Goal: Task Accomplishment & Management: Complete application form

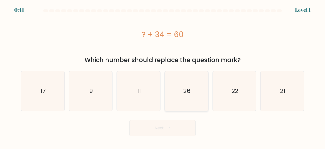
click at [184, 91] on text "26" at bounding box center [186, 91] width 7 height 8
click at [163, 76] on input "d. 26" at bounding box center [163, 74] width 0 height 1
radio input "true"
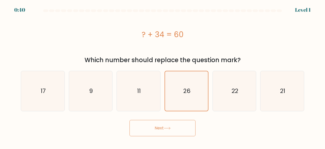
click at [171, 130] on button "Next" at bounding box center [163, 128] width 66 height 16
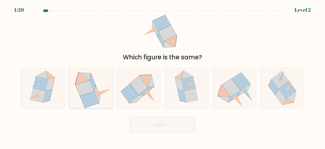
click at [79, 87] on icon at bounding box center [84, 88] width 19 height 16
click at [163, 76] on input "b." at bounding box center [163, 74] width 0 height 1
radio input "true"
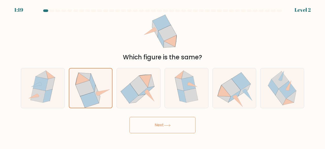
click at [140, 122] on button "Next" at bounding box center [163, 125] width 66 height 16
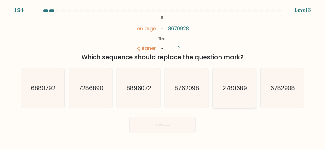
click at [230, 101] on icon "2780689" at bounding box center [235, 88] width 40 height 40
click at [163, 76] on input "e. 2780689" at bounding box center [163, 74] width 0 height 1
radio input "true"
click at [187, 126] on button "Next" at bounding box center [163, 125] width 66 height 16
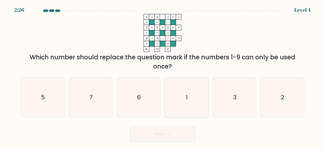
click at [184, 107] on icon "1" at bounding box center [187, 97] width 40 height 40
click at [163, 76] on input "d. 1" at bounding box center [163, 74] width 0 height 1
radio input "true"
click at [180, 126] on button "Next" at bounding box center [163, 134] width 66 height 16
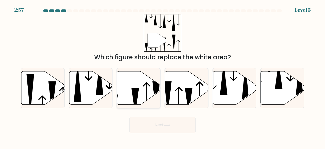
click at [141, 94] on icon at bounding box center [138, 87] width 43 height 33
click at [163, 76] on input "c." at bounding box center [163, 74] width 0 height 1
radio input "true"
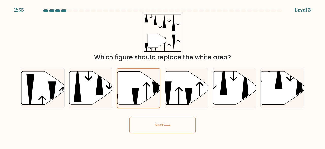
click at [183, 128] on button "Next" at bounding box center [163, 125] width 66 height 16
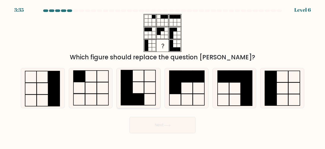
click at [134, 100] on rect at bounding box center [138, 99] width 11 height 12
click at [163, 76] on input "c." at bounding box center [163, 74] width 0 height 1
radio input "true"
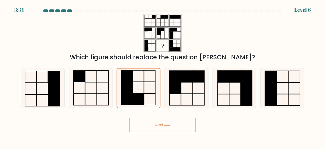
click at [144, 125] on button "Next" at bounding box center [163, 125] width 66 height 16
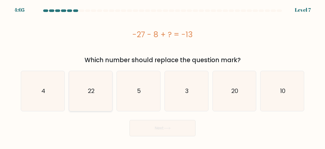
click at [92, 93] on text "22" at bounding box center [91, 91] width 7 height 8
click at [163, 76] on input "b. 22" at bounding box center [163, 74] width 0 height 1
radio input "true"
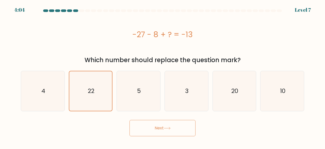
drag, startPoint x: 146, startPoint y: 118, endPoint x: 147, endPoint y: 125, distance: 8.0
click at [147, 125] on div "Next" at bounding box center [163, 126] width 290 height 19
click at [147, 125] on button "Next" at bounding box center [163, 128] width 66 height 16
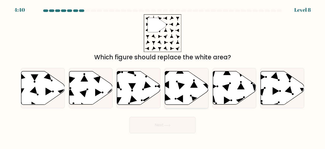
click at [179, 94] on icon at bounding box center [186, 87] width 43 height 33
click at [163, 76] on input "d." at bounding box center [163, 74] width 0 height 1
radio input "true"
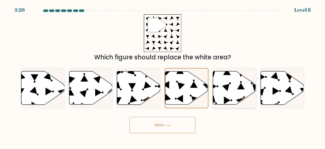
click at [218, 84] on icon at bounding box center [234, 87] width 43 height 33
click at [163, 76] on input "e." at bounding box center [163, 74] width 0 height 1
radio input "true"
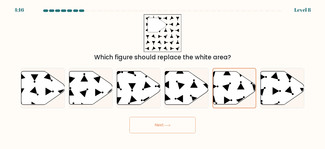
click at [185, 126] on button "Next" at bounding box center [163, 125] width 66 height 16
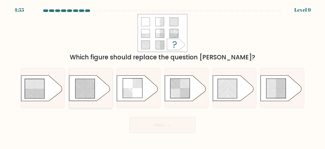
click at [88, 86] on icon at bounding box center [84, 88] width 19 height 19
click at [163, 76] on input "b." at bounding box center [163, 74] width 0 height 1
radio input "true"
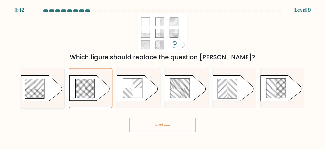
click at [40, 85] on icon at bounding box center [34, 88] width 19 height 19
click at [163, 76] on input "a." at bounding box center [163, 74] width 0 height 1
radio input "true"
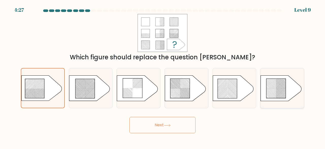
click at [262, 87] on icon at bounding box center [281, 87] width 41 height 25
click at [163, 76] on input "f." at bounding box center [163, 74] width 0 height 1
radio input "true"
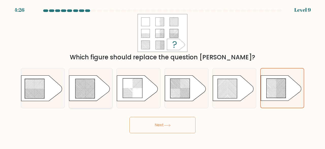
click at [85, 87] on rect at bounding box center [92, 94] width 171 height 166
click at [163, 76] on input "b." at bounding box center [163, 74] width 0 height 1
radio input "true"
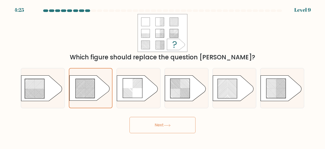
click at [148, 124] on button "Next" at bounding box center [163, 125] width 66 height 16
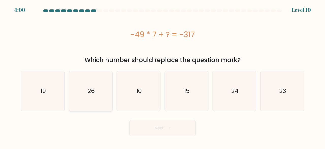
click at [98, 93] on icon "26" at bounding box center [91, 91] width 40 height 40
click at [163, 76] on input "b. 26" at bounding box center [163, 74] width 0 height 1
radio input "true"
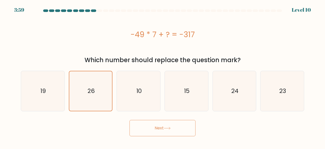
click at [131, 125] on button "Next" at bounding box center [163, 128] width 66 height 16
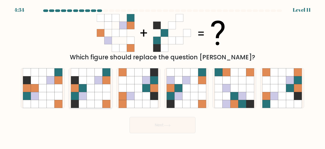
click at [88, 100] on icon at bounding box center [91, 104] width 8 height 8
click at [163, 76] on input "b." at bounding box center [163, 74] width 0 height 1
radio input "true"
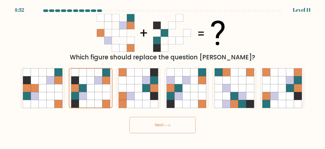
click at [159, 125] on button "Next" at bounding box center [163, 125] width 66 height 16
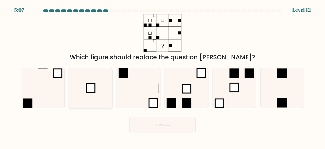
click at [102, 84] on icon at bounding box center [91, 88] width 40 height 40
click at [163, 76] on input "b." at bounding box center [163, 74] width 0 height 1
radio input "true"
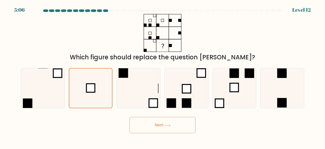
click at [148, 128] on button "Next" at bounding box center [163, 125] width 66 height 16
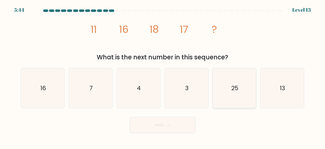
click at [231, 103] on icon "25" at bounding box center [235, 88] width 40 height 40
click at [163, 76] on input "e. 25" at bounding box center [163, 74] width 0 height 1
radio input "true"
click at [186, 123] on button "Next" at bounding box center [163, 125] width 66 height 16
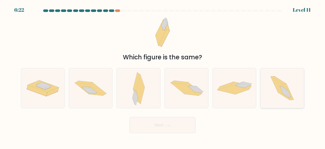
click at [276, 77] on icon at bounding box center [278, 80] width 15 height 8
click at [163, 76] on input "f." at bounding box center [163, 74] width 0 height 1
radio input "true"
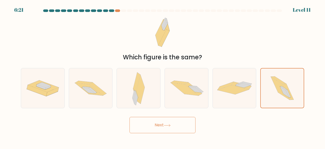
click at [175, 131] on button "Next" at bounding box center [163, 125] width 66 height 16
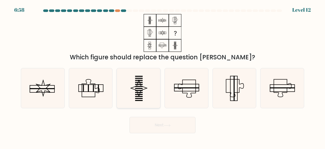
click at [141, 95] on icon at bounding box center [139, 88] width 40 height 40
click at [163, 76] on input "c." at bounding box center [163, 74] width 0 height 1
radio input "true"
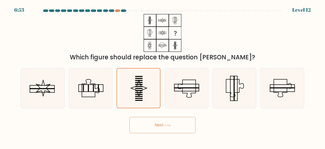
click at [159, 129] on button "Next" at bounding box center [163, 125] width 66 height 16
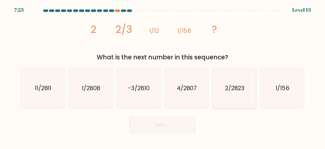
click at [243, 99] on icon "2/2823" at bounding box center [235, 88] width 40 height 40
click at [163, 76] on input "e. 2/2823" at bounding box center [163, 74] width 0 height 1
radio input "true"
click at [162, 122] on button "Next" at bounding box center [163, 125] width 66 height 16
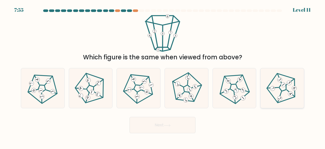
click at [274, 100] on icon at bounding box center [282, 88] width 32 height 32
click at [163, 76] on input "f." at bounding box center [163, 74] width 0 height 1
radio input "true"
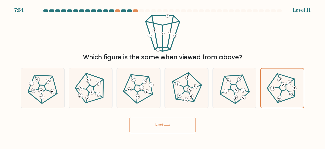
click at [183, 120] on button "Next" at bounding box center [163, 125] width 66 height 16
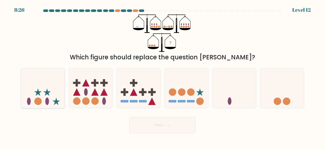
click at [35, 98] on icon at bounding box center [42, 88] width 43 height 36
click at [163, 76] on input "a." at bounding box center [163, 74] width 0 height 1
radio input "true"
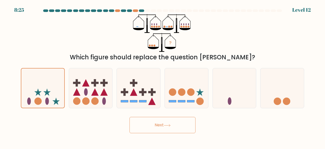
click at [147, 121] on button "Next" at bounding box center [163, 125] width 66 height 16
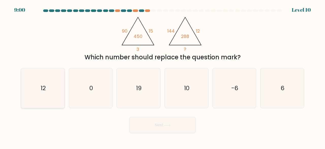
click at [48, 92] on icon "12" at bounding box center [43, 88] width 40 height 40
click at [163, 76] on input "a. 12" at bounding box center [163, 74] width 0 height 1
radio input "true"
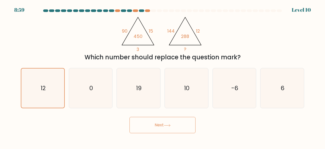
click at [159, 129] on button "Next" at bounding box center [163, 125] width 66 height 16
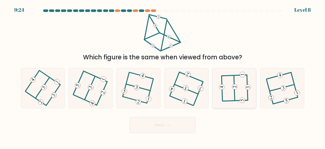
click at [246, 89] on icon at bounding box center [234, 88] width 31 height 32
click at [163, 76] on input "e." at bounding box center [163, 74] width 0 height 1
radio input "true"
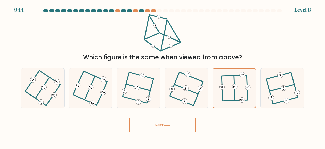
click at [180, 122] on button "Next" at bounding box center [163, 125] width 66 height 16
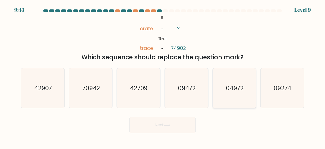
click at [235, 85] on text "04972" at bounding box center [235, 88] width 18 height 8
click at [163, 76] on input "e. 04972" at bounding box center [163, 74] width 0 height 1
radio input "true"
click at [163, 125] on button "Next" at bounding box center [163, 125] width 66 height 16
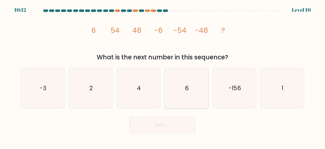
click at [185, 102] on icon "6" at bounding box center [187, 88] width 40 height 40
click at [163, 76] on input "d. 6" at bounding box center [163, 74] width 0 height 1
radio input "true"
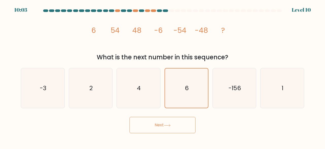
click at [180, 124] on button "Next" at bounding box center [163, 125] width 66 height 16
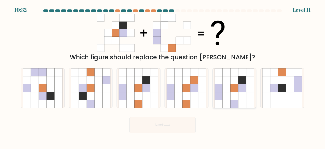
click at [230, 99] on icon at bounding box center [226, 96] width 8 height 8
click at [163, 76] on input "e." at bounding box center [163, 74] width 0 height 1
radio input "true"
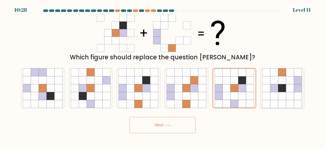
click at [278, 93] on icon at bounding box center [274, 96] width 8 height 8
click at [163, 76] on input "f." at bounding box center [163, 74] width 0 height 1
radio input "true"
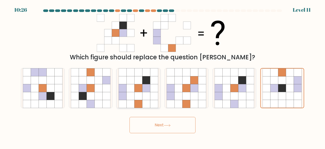
click at [136, 102] on icon at bounding box center [139, 104] width 8 height 8
click at [163, 76] on input "c." at bounding box center [163, 74] width 0 height 1
radio input "true"
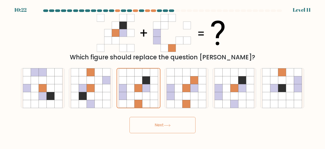
click at [158, 120] on button "Next" at bounding box center [163, 125] width 66 height 16
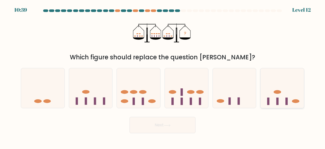
click at [277, 99] on rect at bounding box center [277, 100] width 2 height 7
click at [163, 76] on input "f." at bounding box center [163, 74] width 0 height 1
radio input "true"
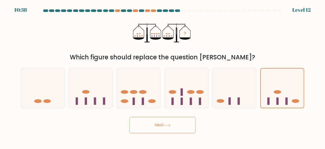
click at [181, 118] on button "Next" at bounding box center [163, 125] width 66 height 16
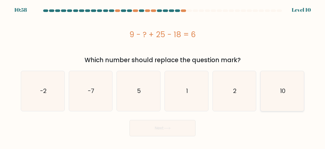
click at [281, 98] on icon "10" at bounding box center [282, 91] width 40 height 40
click at [163, 76] on input "f. 10" at bounding box center [163, 74] width 0 height 1
radio input "true"
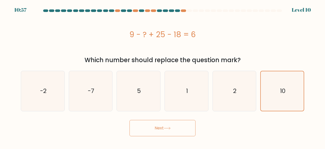
click at [183, 126] on button "Next" at bounding box center [163, 128] width 66 height 16
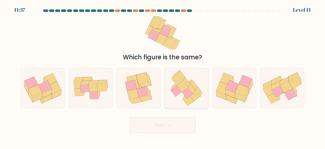
click at [185, 81] on icon at bounding box center [186, 82] width 7 height 10
click at [163, 76] on input "d." at bounding box center [163, 74] width 0 height 1
radio input "true"
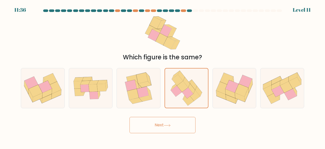
click at [168, 122] on button "Next" at bounding box center [163, 125] width 66 height 16
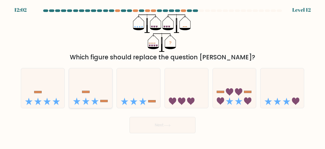
click at [97, 96] on icon at bounding box center [90, 88] width 43 height 36
click at [163, 76] on input "b." at bounding box center [163, 74] width 0 height 1
radio input "true"
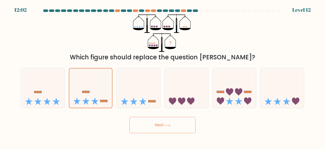
click at [146, 123] on button "Next" at bounding box center [163, 125] width 66 height 16
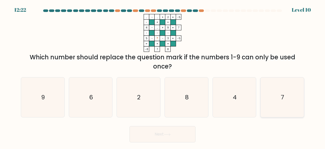
click at [298, 95] on icon "7" at bounding box center [282, 97] width 40 height 40
click at [163, 76] on input "f. 7" at bounding box center [163, 74] width 0 height 1
radio input "true"
click at [180, 131] on button "Next" at bounding box center [163, 134] width 66 height 16
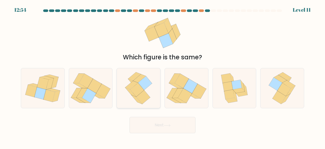
click at [126, 90] on icon at bounding box center [139, 88] width 32 height 40
click at [163, 76] on input "c." at bounding box center [163, 74] width 0 height 1
radio input "true"
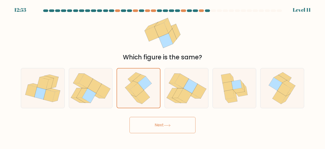
click at [149, 119] on button "Next" at bounding box center [163, 125] width 66 height 16
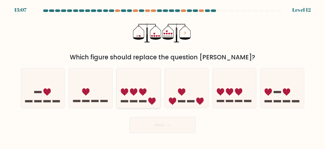
click at [146, 100] on rect at bounding box center [142, 101] width 7 height 2
click at [163, 76] on input "c." at bounding box center [163, 74] width 0 height 1
radio input "true"
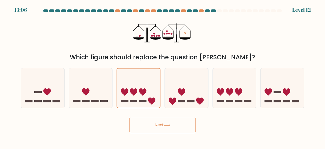
click at [150, 122] on button "Next" at bounding box center [163, 125] width 66 height 16
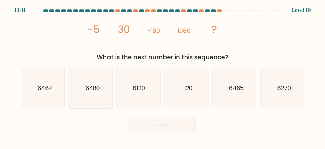
click at [88, 99] on icon "-6480" at bounding box center [91, 88] width 40 height 40
click at [163, 76] on input "b. -6480" at bounding box center [163, 74] width 0 height 1
radio input "true"
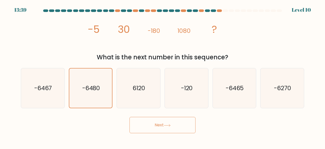
click at [135, 129] on button "Next" at bounding box center [163, 125] width 66 height 16
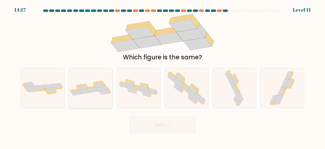
click at [99, 99] on div at bounding box center [91, 88] width 44 height 40
click at [163, 76] on input "b." at bounding box center [163, 74] width 0 height 1
radio input "true"
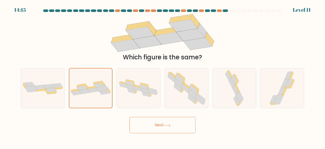
click at [146, 123] on button "Next" at bounding box center [163, 125] width 66 height 16
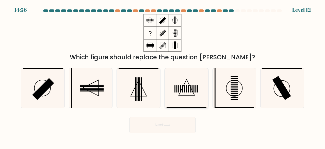
click at [178, 92] on icon at bounding box center [187, 88] width 40 height 40
click at [163, 76] on input "d." at bounding box center [163, 74] width 0 height 1
radio input "true"
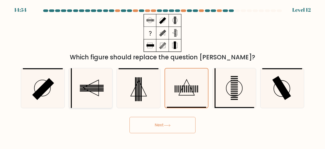
click at [100, 96] on icon at bounding box center [91, 88] width 40 height 40
click at [163, 76] on input "b." at bounding box center [163, 74] width 0 height 1
radio input "true"
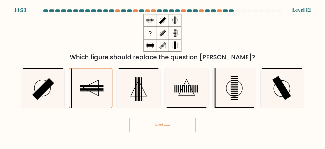
click at [145, 122] on button "Next" at bounding box center [163, 125] width 66 height 16
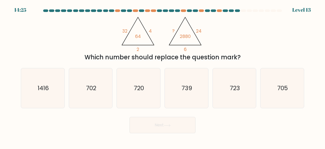
click at [136, 116] on div "Next" at bounding box center [163, 123] width 290 height 19
click at [129, 105] on icon "720" at bounding box center [139, 88] width 40 height 40
click at [163, 76] on input "c. 720" at bounding box center [163, 74] width 0 height 1
radio input "true"
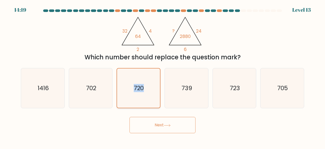
click at [129, 105] on icon "720" at bounding box center [138, 87] width 39 height 39
click at [163, 76] on input "c. 720" at bounding box center [163, 74] width 0 height 1
click at [142, 124] on button "Next" at bounding box center [163, 125] width 66 height 16
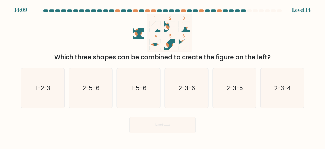
click at [260, 99] on div "f. 2-3-4" at bounding box center [282, 88] width 48 height 40
click at [271, 99] on icon "2-3-4" at bounding box center [282, 88] width 40 height 40
click at [163, 76] on input "f. 2-3-4" at bounding box center [163, 74] width 0 height 1
radio input "true"
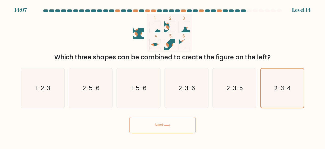
click at [174, 127] on button "Next" at bounding box center [163, 125] width 66 height 16
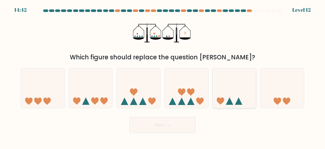
click at [242, 105] on icon at bounding box center [234, 88] width 43 height 36
click at [163, 76] on input "e." at bounding box center [163, 74] width 0 height 1
radio input "true"
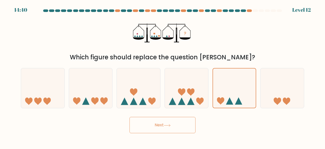
click at [174, 125] on button "Next" at bounding box center [163, 125] width 66 height 16
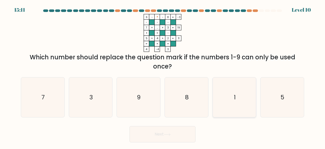
click at [238, 95] on icon "1" at bounding box center [235, 97] width 40 height 40
click at [163, 76] on input "e. 1" at bounding box center [163, 74] width 0 height 1
radio input "true"
click at [167, 131] on button "Next" at bounding box center [163, 134] width 66 height 16
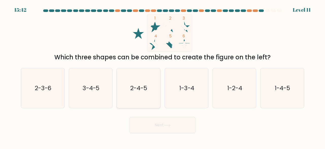
click at [135, 99] on icon "2-4-5" at bounding box center [139, 88] width 40 height 40
click at [163, 76] on input "c. 2-4-5" at bounding box center [163, 74] width 0 height 1
radio input "true"
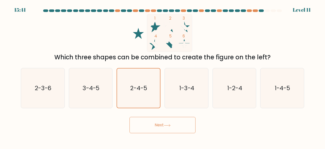
click at [144, 122] on button "Next" at bounding box center [163, 125] width 66 height 16
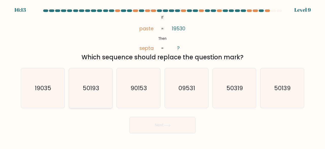
click at [112, 91] on div "50193" at bounding box center [91, 88] width 44 height 40
click at [163, 76] on input "b. 50193" at bounding box center [163, 74] width 0 height 1
radio input "true"
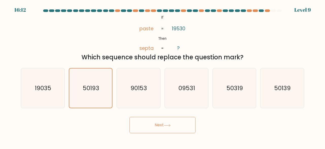
click at [149, 119] on button "Next" at bounding box center [163, 125] width 66 height 16
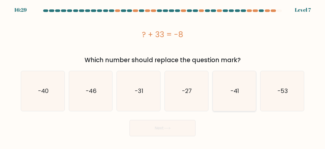
click at [227, 98] on icon "-41" at bounding box center [235, 91] width 40 height 40
click at [163, 76] on input "e. -41" at bounding box center [163, 74] width 0 height 1
radio input "true"
click at [189, 124] on button "Next" at bounding box center [163, 128] width 66 height 16
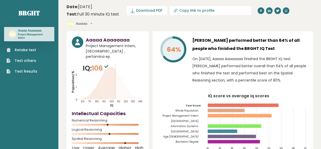
click at [92, 21] on button "Aaaaa" at bounding box center [84, 23] width 16 height 5
click at [102, 49] on link "Logout" at bounding box center [89, 52] width 26 height 7
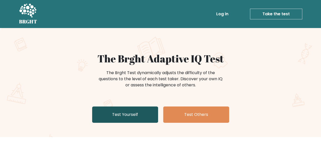
click at [129, 116] on link "Test Yourself" at bounding box center [125, 114] width 66 height 16
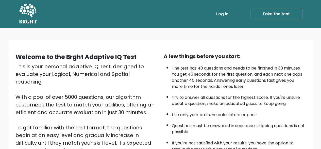
scroll to position [84, 0]
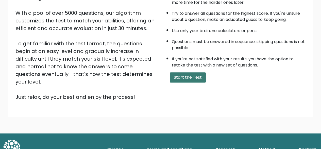
click at [191, 77] on button "Start the Test" at bounding box center [188, 77] width 36 height 10
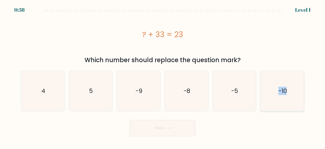
drag, startPoint x: 259, startPoint y: 111, endPoint x: 275, endPoint y: 104, distance: 18.0
click at [275, 104] on form "a. 4" at bounding box center [162, 72] width 325 height 126
click at [275, 104] on icon "-10" at bounding box center [282, 91] width 40 height 40
click at [163, 76] on input "f. -10" at bounding box center [163, 74] width 0 height 1
radio input "true"
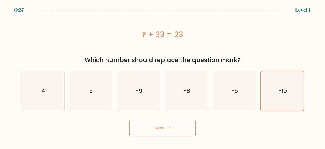
click at [184, 127] on button "Next" at bounding box center [163, 128] width 66 height 16
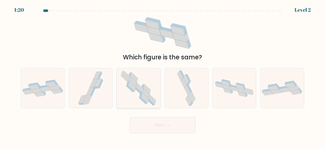
click at [132, 85] on icon at bounding box center [132, 86] width 7 height 10
click at [163, 76] on input "c." at bounding box center [163, 74] width 0 height 1
radio input "true"
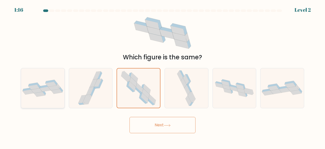
click at [45, 80] on icon at bounding box center [42, 87] width 43 height 17
click at [163, 76] on input "a." at bounding box center [163, 74] width 0 height 1
radio input "true"
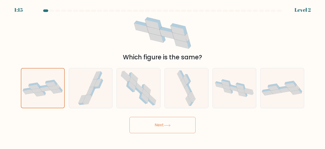
click at [165, 126] on button "Next" at bounding box center [163, 125] width 66 height 16
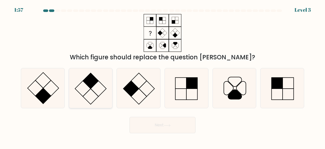
click at [98, 96] on icon at bounding box center [91, 88] width 40 height 40
click at [163, 76] on input "b." at bounding box center [163, 74] width 0 height 1
radio input "true"
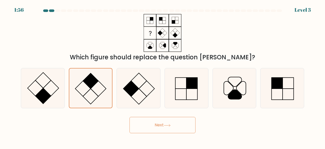
click at [140, 124] on button "Next" at bounding box center [163, 125] width 66 height 16
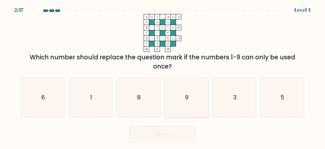
click at [183, 109] on icon "9" at bounding box center [187, 97] width 40 height 40
click at [163, 76] on input "d. 9" at bounding box center [163, 74] width 0 height 1
radio input "true"
click at [177, 132] on button "Next" at bounding box center [163, 134] width 66 height 16
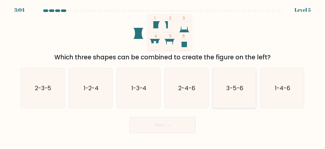
click at [226, 79] on icon "3-5-6" at bounding box center [235, 88] width 40 height 40
click at [163, 76] on input "e. 3-5-6" at bounding box center [163, 74] width 0 height 1
radio input "true"
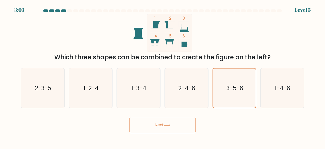
click at [180, 126] on button "Next" at bounding box center [163, 125] width 66 height 16
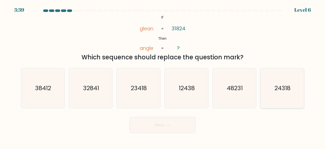
click at [270, 101] on icon "24318" at bounding box center [282, 88] width 40 height 40
click at [163, 76] on input "f. 24318" at bounding box center [163, 74] width 0 height 1
radio input "true"
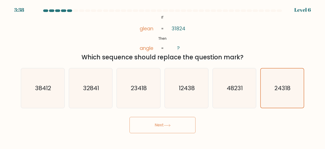
click at [183, 126] on button "Next" at bounding box center [163, 125] width 66 height 16
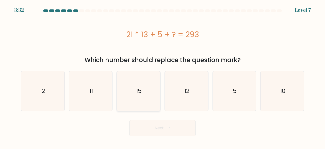
click at [148, 97] on icon "15" at bounding box center [139, 91] width 40 height 40
click at [163, 76] on input "c. 15" at bounding box center [163, 74] width 0 height 1
radio input "true"
click at [154, 123] on button "Next" at bounding box center [163, 128] width 66 height 16
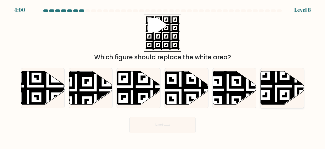
click at [273, 86] on icon at bounding box center [296, 105] width 79 height 79
click at [163, 76] on input "f." at bounding box center [163, 74] width 0 height 1
radio input "true"
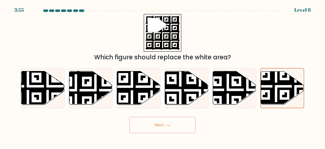
click at [170, 124] on icon at bounding box center [167, 125] width 6 height 2
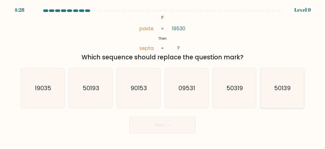
click at [279, 89] on text "50139" at bounding box center [283, 88] width 17 height 8
click at [163, 76] on input "f. 50139" at bounding box center [163, 74] width 0 height 1
radio input "true"
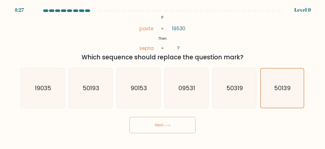
click at [189, 127] on button "Next" at bounding box center [163, 125] width 66 height 16
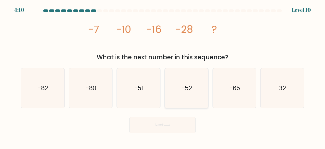
click at [187, 89] on text "-52" at bounding box center [187, 88] width 10 height 8
click at [163, 76] on input "d. -52" at bounding box center [163, 74] width 0 height 1
radio input "true"
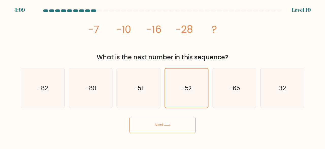
click at [171, 126] on icon at bounding box center [167, 125] width 7 height 3
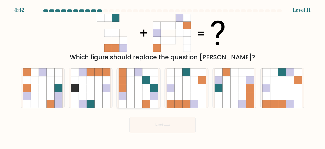
click at [148, 101] on icon at bounding box center [146, 104] width 8 height 8
click at [163, 76] on input "c." at bounding box center [163, 74] width 0 height 1
radio input "true"
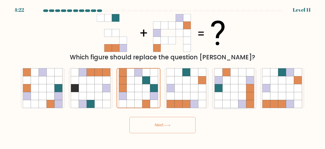
click at [235, 99] on icon at bounding box center [234, 96] width 8 height 8
click at [163, 76] on input "e." at bounding box center [163, 74] width 0 height 1
radio input "true"
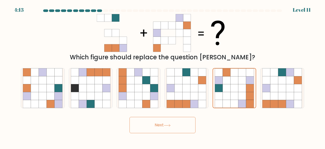
click at [184, 122] on button "Next" at bounding box center [163, 125] width 66 height 16
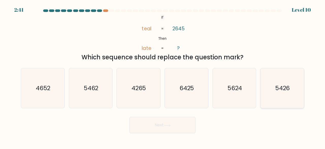
click at [281, 97] on icon "5426" at bounding box center [282, 88] width 40 height 40
click at [163, 76] on input "f. 5426" at bounding box center [163, 74] width 0 height 1
radio input "true"
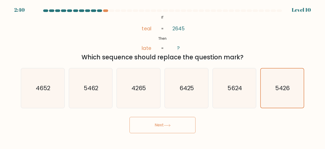
click at [189, 126] on button "Next" at bounding box center [163, 125] width 66 height 16
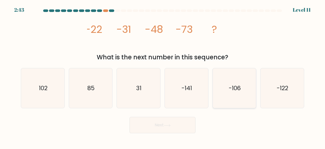
click at [237, 90] on text "-106" at bounding box center [235, 88] width 12 height 8
click at [163, 76] on input "e. -106" at bounding box center [163, 74] width 0 height 1
radio input "true"
click at [168, 128] on button "Next" at bounding box center [163, 125] width 66 height 16
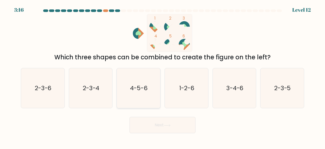
click at [127, 87] on icon "4-5-6" at bounding box center [139, 88] width 40 height 40
click at [163, 76] on input "c. 4-5-6" at bounding box center [163, 74] width 0 height 1
radio input "true"
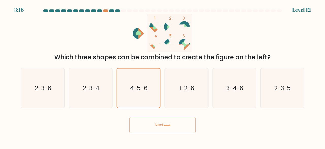
click at [151, 119] on button "Next" at bounding box center [163, 125] width 66 height 16
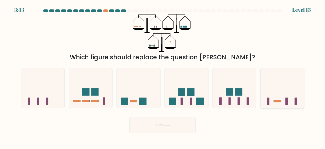
click at [277, 103] on icon at bounding box center [282, 88] width 43 height 36
click at [163, 76] on input "f." at bounding box center [163, 74] width 0 height 1
radio input "true"
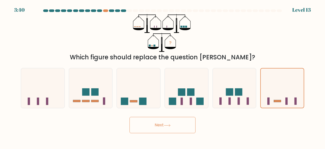
click at [157, 130] on button "Next" at bounding box center [163, 125] width 66 height 16
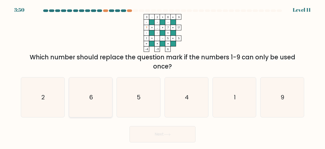
click at [88, 96] on icon "6" at bounding box center [91, 97] width 40 height 40
click at [163, 76] on input "b. 6" at bounding box center [163, 74] width 0 height 1
radio input "true"
click at [140, 134] on button "Next" at bounding box center [163, 134] width 66 height 16
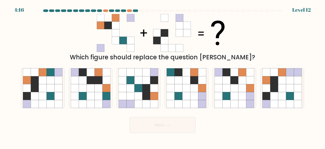
click at [140, 134] on body "4:16 Level 12" at bounding box center [162, 74] width 325 height 149
click at [229, 91] on icon at bounding box center [226, 88] width 8 height 8
click at [163, 76] on input "e." at bounding box center [163, 74] width 0 height 1
radio input "true"
click at [166, 121] on button "Next" at bounding box center [163, 125] width 66 height 16
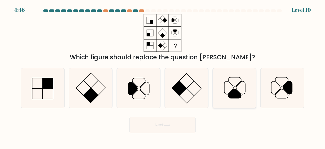
click at [242, 88] on icon at bounding box center [235, 88] width 40 height 40
click at [163, 76] on input "e." at bounding box center [163, 74] width 0 height 1
radio input "true"
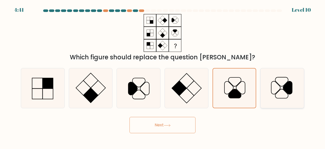
click at [282, 92] on icon at bounding box center [282, 88] width 40 height 40
click at [163, 76] on input "f." at bounding box center [163, 74] width 0 height 1
radio input "true"
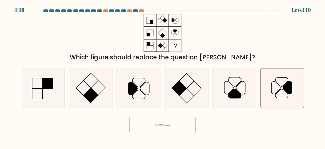
click at [183, 122] on button "Next" at bounding box center [163, 125] width 66 height 16
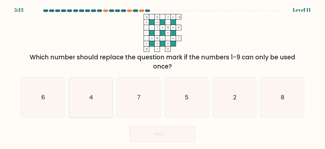
click at [82, 96] on icon "4" at bounding box center [91, 97] width 40 height 40
click at [163, 76] on input "b. 4" at bounding box center [163, 74] width 0 height 1
radio input "true"
click at [157, 125] on div "Next" at bounding box center [163, 132] width 290 height 19
click at [158, 134] on button "Next" at bounding box center [163, 134] width 66 height 16
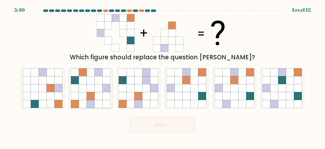
click at [96, 102] on icon at bounding box center [99, 104] width 8 height 8
click at [163, 76] on input "b." at bounding box center [163, 74] width 0 height 1
radio input "true"
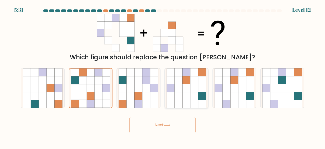
click at [184, 91] on icon at bounding box center [187, 88] width 8 height 8
click at [163, 76] on input "d." at bounding box center [163, 74] width 0 height 1
radio input "true"
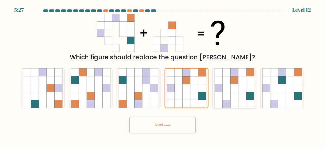
click at [253, 97] on icon at bounding box center [250, 96] width 8 height 8
click at [163, 76] on input "e." at bounding box center [163, 74] width 0 height 1
radio input "true"
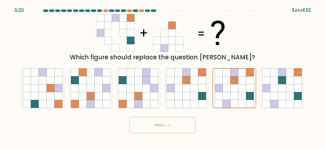
click at [169, 132] on button "Next" at bounding box center [163, 125] width 66 height 16
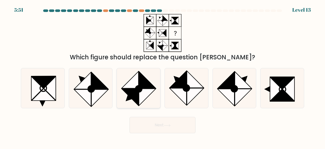
click at [142, 101] on icon at bounding box center [147, 97] width 17 height 17
click at [163, 76] on input "c." at bounding box center [163, 74] width 0 height 1
radio input "true"
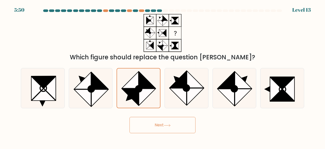
click at [150, 127] on button "Next" at bounding box center [163, 125] width 66 height 16
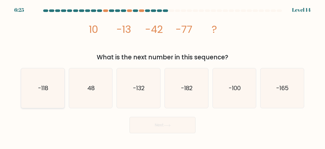
click at [29, 92] on icon "-118" at bounding box center [43, 88] width 40 height 40
click at [163, 76] on input "a. -118" at bounding box center [163, 74] width 0 height 1
radio input "true"
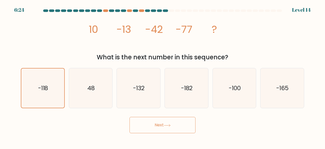
click at [152, 123] on button "Next" at bounding box center [163, 125] width 66 height 16
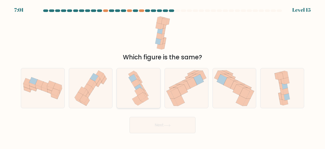
click at [143, 99] on icon at bounding box center [145, 99] width 8 height 5
click at [163, 76] on input "c." at bounding box center [163, 74] width 0 height 1
radio input "true"
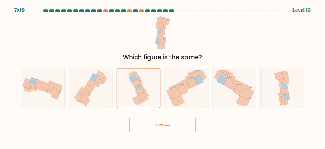
click at [151, 124] on button "Next" at bounding box center [163, 125] width 66 height 16
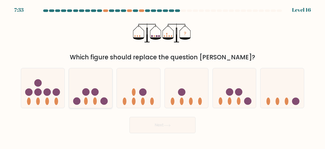
click at [85, 102] on ellipse at bounding box center [86, 100] width 4 height 7
click at [163, 76] on input "b." at bounding box center [163, 74] width 0 height 1
radio input "true"
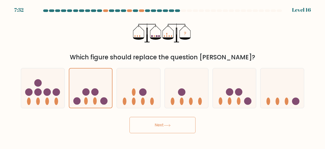
click at [133, 121] on button "Next" at bounding box center [163, 125] width 66 height 16
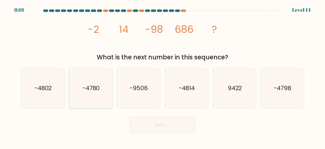
click at [104, 98] on icon "-4780" at bounding box center [91, 88] width 40 height 40
click at [163, 76] on input "b. -4780" at bounding box center [163, 74] width 0 height 1
radio input "true"
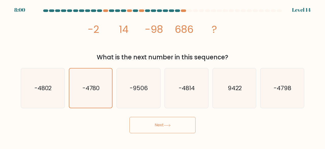
click at [148, 124] on button "Next" at bounding box center [163, 125] width 66 height 16
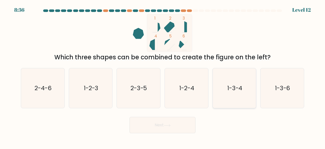
click at [234, 95] on icon "1-3-4" at bounding box center [235, 88] width 40 height 40
click at [163, 76] on input "e. 1-3-4" at bounding box center [163, 74] width 0 height 1
radio input "true"
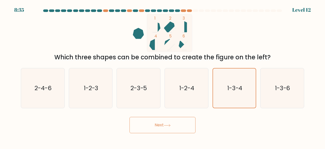
click at [178, 127] on button "Next" at bounding box center [163, 125] width 66 height 16
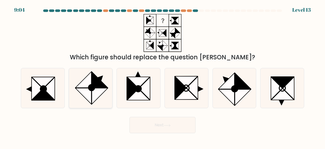
click at [102, 95] on icon at bounding box center [91, 88] width 40 height 40
click at [163, 76] on input "b." at bounding box center [163, 74] width 0 height 1
radio input "true"
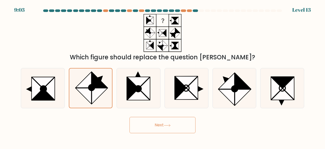
click at [167, 123] on button "Next" at bounding box center [163, 125] width 66 height 16
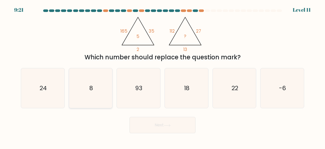
click at [89, 84] on text "8" at bounding box center [91, 88] width 4 height 8
click at [163, 76] on input "b. 8" at bounding box center [163, 74] width 0 height 1
radio input "true"
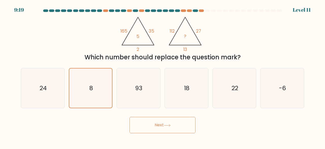
click at [153, 125] on button "Next" at bounding box center [163, 125] width 66 height 16
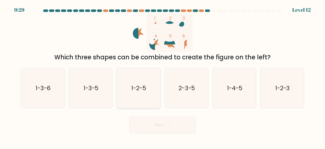
click at [140, 83] on icon "1-2-5" at bounding box center [139, 88] width 40 height 40
click at [163, 76] on input "c. 1-2-5" at bounding box center [163, 74] width 0 height 1
radio input "true"
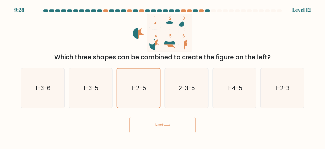
click at [167, 127] on button "Next" at bounding box center [163, 125] width 66 height 16
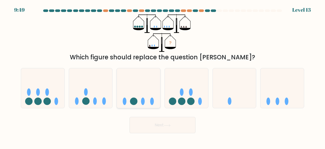
click at [145, 93] on icon at bounding box center [138, 88] width 43 height 36
click at [163, 76] on input "c." at bounding box center [163, 74] width 0 height 1
radio input "true"
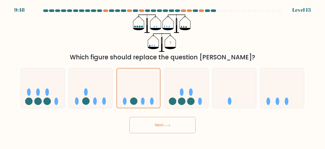
click at [148, 119] on button "Next" at bounding box center [163, 125] width 66 height 16
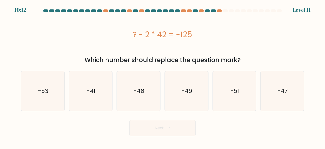
click at [84, 31] on div "? - 2 * 42 = -125" at bounding box center [162, 34] width 283 height 11
click at [102, 100] on icon "-41" at bounding box center [91, 91] width 40 height 40
click at [163, 76] on input "b. -41" at bounding box center [163, 74] width 0 height 1
radio input "true"
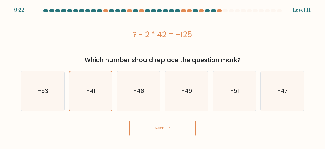
click at [162, 125] on button "Next" at bounding box center [163, 128] width 66 height 16
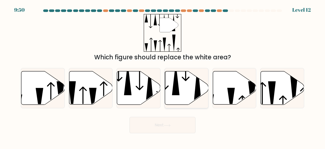
click at [181, 94] on icon at bounding box center [186, 87] width 43 height 33
click at [163, 76] on input "d." at bounding box center [163, 74] width 0 height 1
radio input "true"
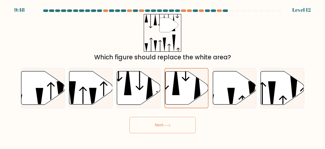
click at [167, 127] on button "Next" at bounding box center [163, 125] width 66 height 16
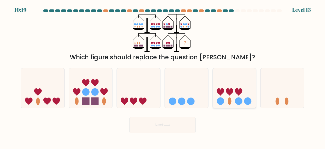
click at [236, 90] on icon at bounding box center [238, 91] width 7 height 7
click at [163, 76] on input "e." at bounding box center [163, 74] width 0 height 1
radio input "true"
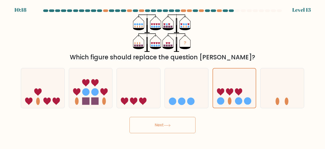
click at [183, 120] on button "Next" at bounding box center [163, 125] width 66 height 16
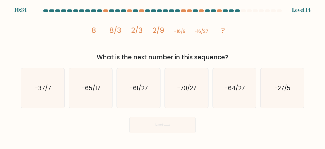
drag, startPoint x: 183, startPoint y: 120, endPoint x: 188, endPoint y: 121, distance: 5.8
click at [188, 121] on button "Next" at bounding box center [163, 125] width 66 height 16
click at [247, 86] on icon "-64/27" at bounding box center [235, 88] width 40 height 40
click at [163, 76] on input "e. -64/27" at bounding box center [163, 74] width 0 height 1
radio input "true"
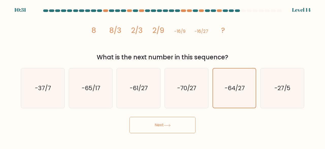
click at [176, 124] on button "Next" at bounding box center [163, 125] width 66 height 16
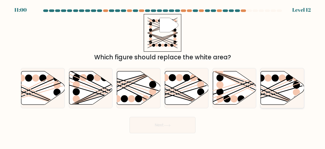
click at [280, 92] on icon at bounding box center [282, 87] width 43 height 33
click at [163, 76] on input "f." at bounding box center [163, 74] width 0 height 1
radio input "true"
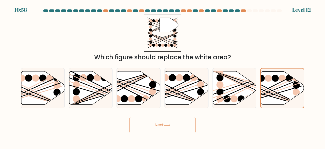
click at [170, 128] on button "Next" at bounding box center [163, 125] width 66 height 16
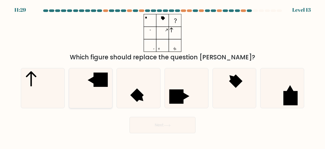
click at [101, 83] on rect at bounding box center [100, 79] width 14 height 14
click at [163, 76] on input "b." at bounding box center [163, 74] width 0 height 1
radio input "true"
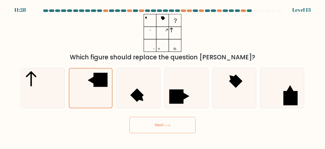
click at [138, 125] on button "Next" at bounding box center [163, 125] width 66 height 16
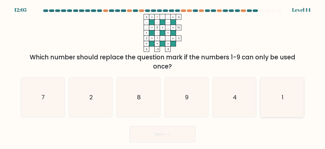
click at [301, 99] on icon "1" at bounding box center [282, 97] width 40 height 40
click at [163, 76] on input "f. 1" at bounding box center [163, 74] width 0 height 1
radio input "true"
click at [170, 131] on button "Next" at bounding box center [163, 134] width 66 height 16
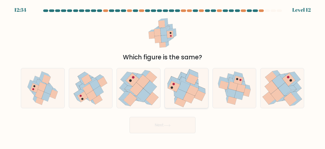
click at [177, 90] on icon at bounding box center [180, 94] width 12 height 11
click at [163, 76] on input "d." at bounding box center [163, 74] width 0 height 1
radio input "true"
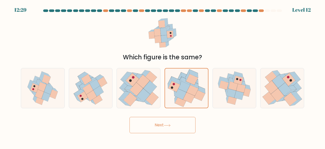
click at [180, 126] on button "Next" at bounding box center [163, 125] width 66 height 16
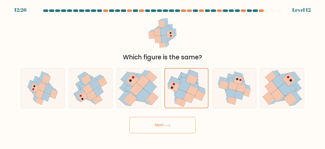
click at [180, 126] on button "Next" at bounding box center [163, 125] width 66 height 16
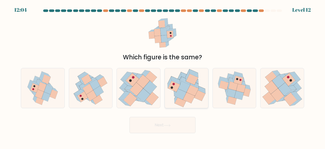
click at [194, 98] on icon at bounding box center [189, 97] width 12 height 11
click at [163, 76] on input "d." at bounding box center [163, 74] width 0 height 1
radio input "true"
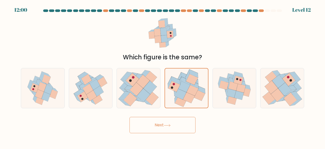
click at [178, 118] on button "Next" at bounding box center [163, 125] width 66 height 16
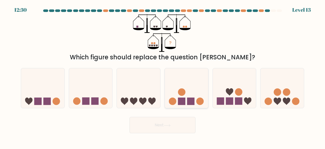
click at [190, 103] on rect at bounding box center [190, 100] width 7 height 7
click at [163, 76] on input "d." at bounding box center [163, 74] width 0 height 1
radio input "true"
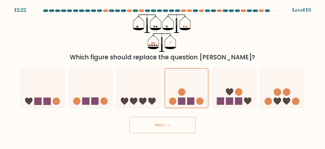
click at [150, 123] on button "Next" at bounding box center [163, 125] width 66 height 16
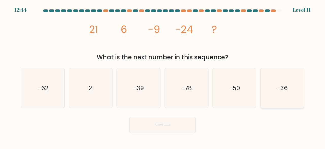
click at [269, 88] on icon "-36" at bounding box center [282, 88] width 40 height 40
click at [163, 76] on input "f. -36" at bounding box center [163, 74] width 0 height 1
radio input "true"
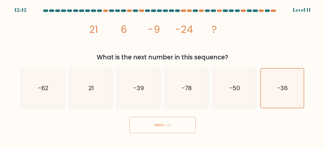
click at [161, 125] on button "Next" at bounding box center [163, 125] width 66 height 16
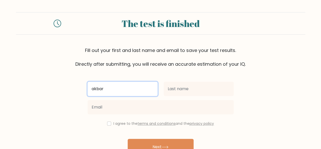
type input "akbar"
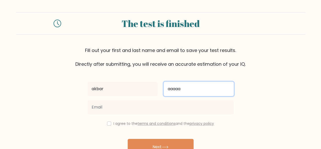
type input "aaaaa"
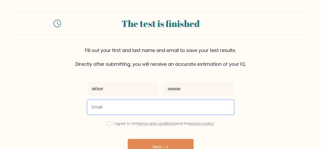
click at [125, 110] on input "email" at bounding box center [161, 107] width 146 height 14
type input "lalnsdas@gmail.com"
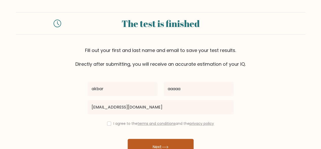
drag, startPoint x: 139, startPoint y: 138, endPoint x: 139, endPoint y: 142, distance: 4.1
click at [139, 142] on div "akbar aaaaa lalnsdas@gmail.com I agree to the terms and conditions and the priv…" at bounding box center [161, 116] width 152 height 99
click at [139, 142] on button "Next" at bounding box center [161, 146] width 66 height 16
click at [120, 121] on label "I agree to the terms and conditions and the privacy policy" at bounding box center [164, 123] width 101 height 5
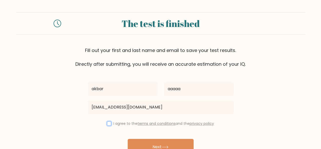
click at [108, 122] on input "checkbox" at bounding box center [109, 123] width 4 height 4
checkbox input "true"
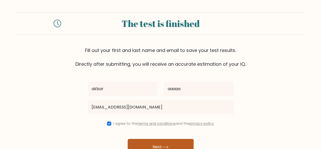
click at [138, 140] on button "Next" at bounding box center [161, 146] width 66 height 16
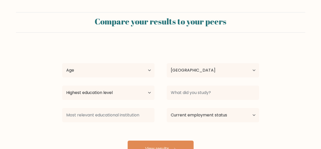
select select "ID"
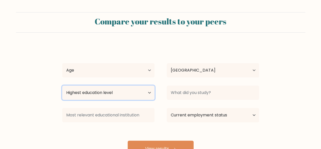
click at [143, 92] on select "Highest education level No schooling Primary Lower Secondary Upper Secondary Oc…" at bounding box center [108, 92] width 92 height 14
select select "bachelors_degree"
click at [62, 85] on select "Highest education level No schooling Primary Lower Secondary Upper Secondary Oc…" at bounding box center [108, 92] width 92 height 14
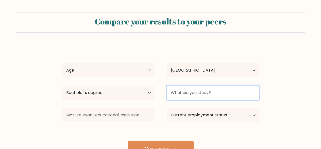
click at [193, 92] on input at bounding box center [213, 92] width 92 height 14
type input "s"
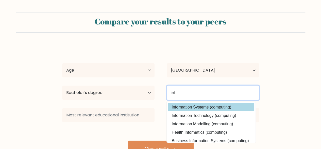
type input "inf"
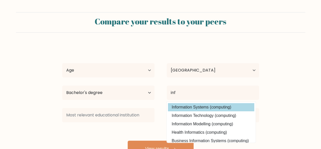
click at [195, 107] on div "akbar aaaaa Age Under [DEMOGRAPHIC_DATA] [DEMOGRAPHIC_DATA] [DEMOGRAPHIC_DATA] …" at bounding box center [160, 101] width 203 height 112
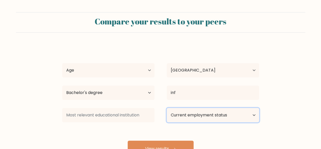
click at [190, 114] on select "Current employment status Employed Student Retired Other / prefer not to answer" at bounding box center [213, 115] width 92 height 14
click at [167, 108] on select "Current employment status Employed Student Retired Other / prefer not to answer" at bounding box center [213, 115] width 92 height 14
click at [183, 110] on select "Current employment status Employed Student Retired Other / prefer not to answer" at bounding box center [213, 115] width 92 height 14
select select "employed"
click at [167, 108] on select "Current employment status Employed Student Retired Other / prefer not to answer" at bounding box center [213, 115] width 92 height 14
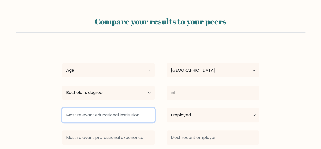
click at [125, 115] on input at bounding box center [108, 115] width 92 height 14
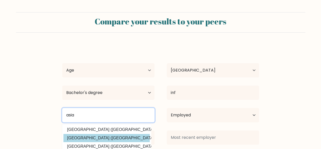
type input "asia"
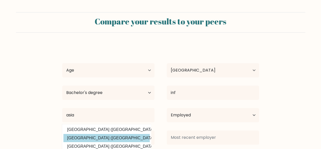
click at [113, 138] on div "akbar aaaaa Age Under [DEMOGRAPHIC_DATA] [DEMOGRAPHIC_DATA] [DEMOGRAPHIC_DATA] …" at bounding box center [160, 112] width 203 height 134
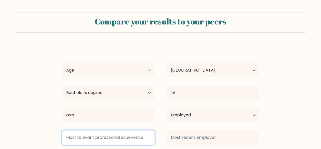
click at [113, 138] on input at bounding box center [108, 137] width 92 height 14
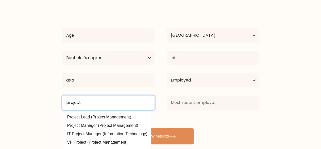
scroll to position [35, 0]
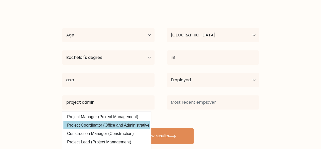
click at [133, 126] on div "akbar aaaaa Age Under [DEMOGRAPHIC_DATA] [DEMOGRAPHIC_DATA] [DEMOGRAPHIC_DATA] …" at bounding box center [160, 77] width 203 height 134
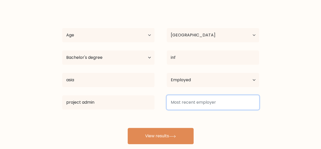
click at [211, 104] on input at bounding box center [213, 102] width 92 height 14
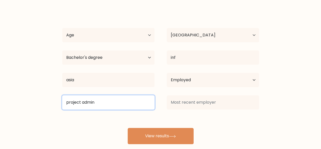
click at [114, 102] on input "project admin" at bounding box center [108, 102] width 92 height 14
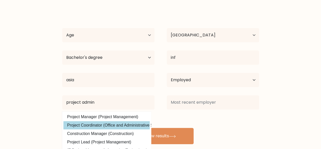
click at [106, 125] on div "akbar aaaaa Age Under [DEMOGRAPHIC_DATA] [DEMOGRAPHIC_DATA] [DEMOGRAPHIC_DATA] …" at bounding box center [160, 77] width 203 height 134
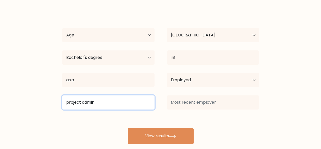
click at [116, 101] on input "project admin" at bounding box center [108, 102] width 92 height 14
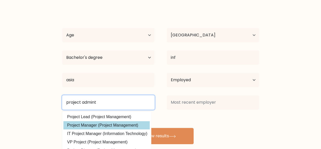
type input "project admin"
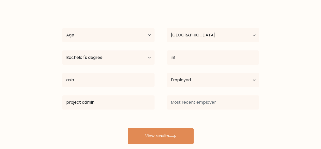
click at [116, 124] on div "akbar aaaaa Age Under [DEMOGRAPHIC_DATA] [DEMOGRAPHIC_DATA] [DEMOGRAPHIC_DATA] …" at bounding box center [160, 77] width 203 height 134
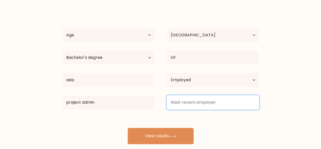
click at [171, 106] on input at bounding box center [213, 102] width 92 height 14
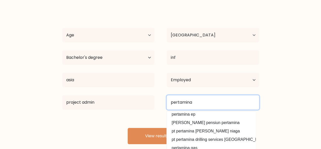
scroll to position [45, 0]
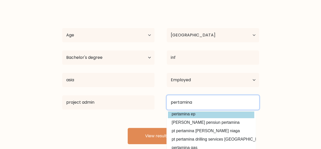
type input "pertamina"
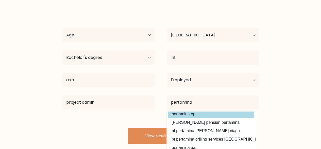
click at [196, 117] on div "akbar aaaaa Age Under [DEMOGRAPHIC_DATA] [DEMOGRAPHIC_DATA] [DEMOGRAPHIC_DATA] …" at bounding box center [160, 77] width 203 height 134
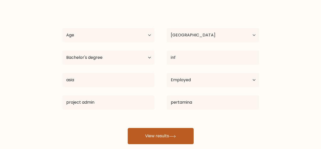
click at [173, 128] on button "View results" at bounding box center [161, 135] width 66 height 16
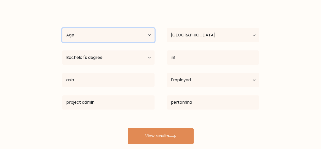
click at [129, 39] on select "Age Under [DEMOGRAPHIC_DATA] [DEMOGRAPHIC_DATA] [DEMOGRAPHIC_DATA] [DEMOGRAPHIC…" at bounding box center [108, 35] width 92 height 14
select select "18_24"
click at [62, 28] on select "Age Under [DEMOGRAPHIC_DATA] [DEMOGRAPHIC_DATA] [DEMOGRAPHIC_DATA] [DEMOGRAPHIC…" at bounding box center [108, 35] width 92 height 14
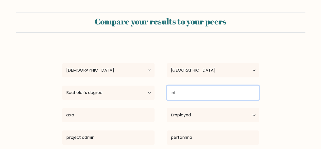
click at [182, 91] on input "inf" at bounding box center [213, 92] width 92 height 14
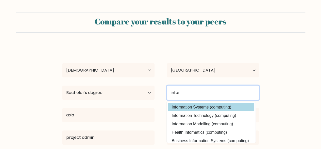
type input "infor"
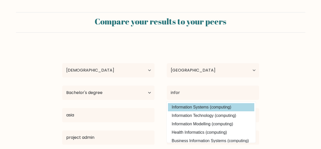
click at [186, 106] on div "akbar aaaaa Age Under [DEMOGRAPHIC_DATA] [DEMOGRAPHIC_DATA] [DEMOGRAPHIC_DATA] …" at bounding box center [160, 112] width 203 height 134
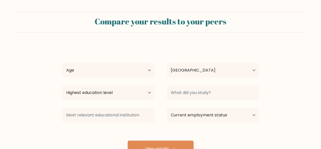
select select "ID"
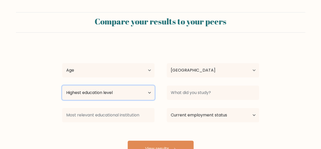
click at [103, 90] on select "Highest education level No schooling Primary Lower Secondary Upper Secondary Oc…" at bounding box center [108, 92] width 92 height 14
select select "bachelors_degree"
click at [62, 85] on select "Highest education level No schooling Primary Lower Secondary Upper Secondary Oc…" at bounding box center [108, 92] width 92 height 14
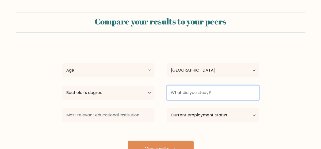
click at [202, 89] on input at bounding box center [213, 92] width 92 height 14
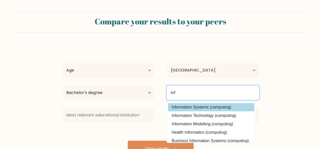
type input "inf"
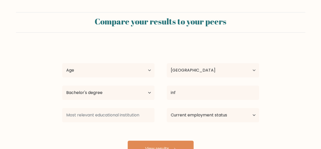
click at [203, 106] on div "akbar aaaaa Age Under 18 years old 18-24 years old 25-34 years old 35-44 years …" at bounding box center [160, 101] width 203 height 112
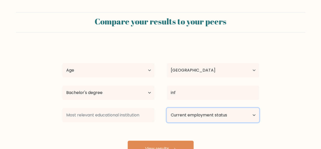
click at [180, 117] on select "Current employment status Employed Student Retired Other / prefer not to answer" at bounding box center [213, 115] width 92 height 14
select select "employed"
click at [167, 108] on select "Current employment status Employed Student Retired Other / prefer not to answer" at bounding box center [213, 115] width 92 height 14
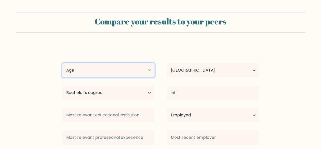
click at [135, 67] on select "Age Under 18 years old 18-24 years old 25-34 years old 35-44 years old 45-54 ye…" at bounding box center [108, 70] width 92 height 14
select select "25_34"
click at [62, 63] on select "Age Under 18 years old 18-24 years old 25-34 years old 35-44 years old 45-54 ye…" at bounding box center [108, 70] width 92 height 14
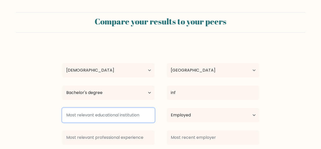
click at [127, 117] on input at bounding box center [108, 115] width 92 height 14
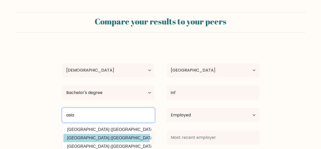
type input "asia"
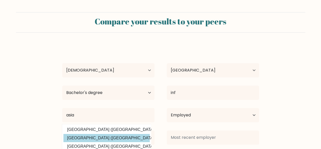
click at [112, 137] on div "akbar aaaaa Age Under 18 years old 18-24 years old 25-34 years old 35-44 years …" at bounding box center [160, 112] width 203 height 134
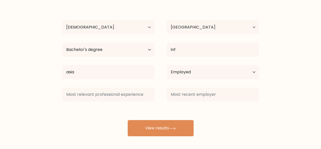
scroll to position [44, 0]
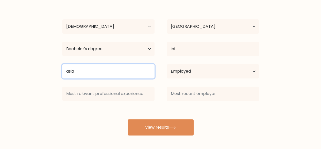
click at [115, 74] on input "asia" at bounding box center [108, 71] width 92 height 14
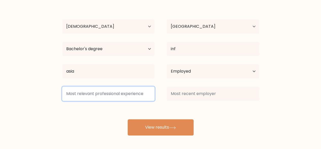
click at [109, 92] on input at bounding box center [108, 93] width 92 height 14
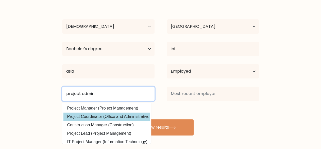
type input "project admin"
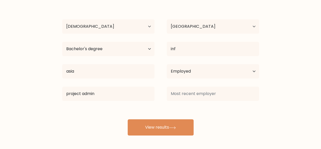
click at [121, 118] on div "akbar aaaaa Age Under 18 years old 18-24 years old 25-34 years old 35-44 years …" at bounding box center [160, 68] width 203 height 134
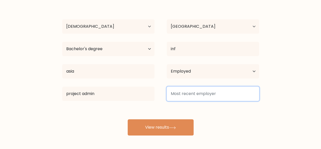
click at [190, 100] on input at bounding box center [213, 93] width 92 height 14
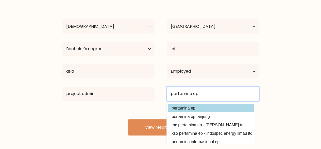
type input "pertamina ep"
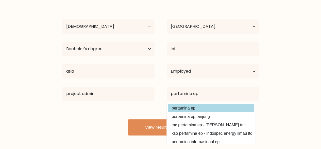
click at [193, 107] on div "akbar aaaaa Age Under 18 years old 18-24 years old 25-34 years old 35-44 years …" at bounding box center [160, 68] width 203 height 134
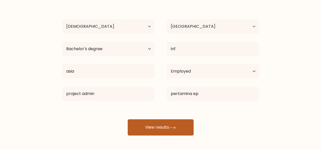
click at [178, 120] on button "View results" at bounding box center [161, 127] width 66 height 16
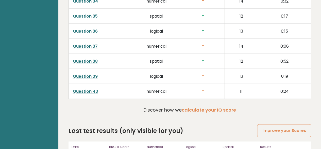
scroll to position [1327, 0]
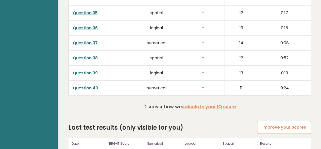
click at [275, 120] on link "Improve your Scores" at bounding box center [284, 126] width 54 height 13
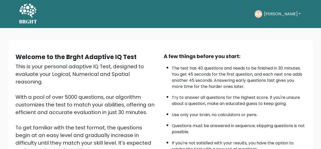
scroll to position [84, 0]
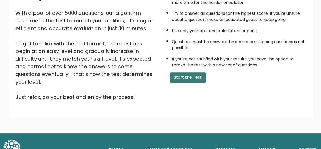
click at [194, 77] on button "Start the Test" at bounding box center [188, 77] width 36 height 10
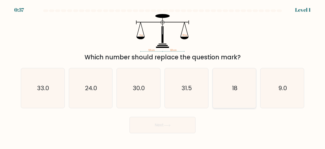
click at [230, 87] on icon "18" at bounding box center [235, 88] width 40 height 40
click at [163, 76] on input "e. 18" at bounding box center [163, 74] width 0 height 1
radio input "true"
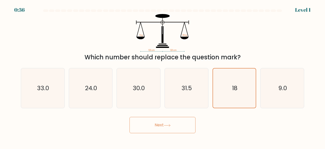
click at [175, 117] on button "Next" at bounding box center [163, 125] width 66 height 16
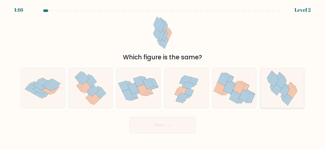
click at [276, 100] on icon at bounding box center [282, 88] width 36 height 40
click at [163, 76] on input "f." at bounding box center [163, 74] width 0 height 1
radio input "true"
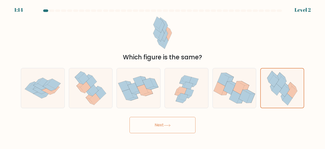
click at [174, 134] on body "1:14 Level 2" at bounding box center [162, 74] width 325 height 149
click at [174, 129] on button "Next" at bounding box center [163, 125] width 66 height 16
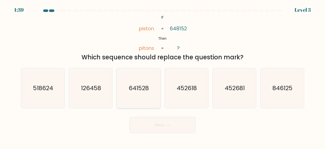
click at [124, 89] on icon "641528" at bounding box center [139, 88] width 40 height 40
click at [163, 76] on input "c. 641528" at bounding box center [163, 74] width 0 height 1
radio input "true"
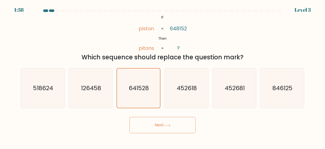
click at [160, 124] on button "Next" at bounding box center [163, 125] width 66 height 16
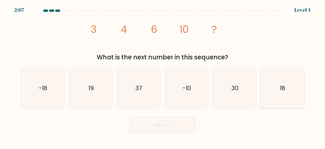
click at [278, 90] on icon "18" at bounding box center [282, 88] width 40 height 40
click at [163, 76] on input "f. 18" at bounding box center [163, 74] width 0 height 1
radio input "true"
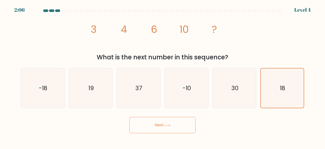
click at [180, 120] on button "Next" at bounding box center [163, 125] width 66 height 16
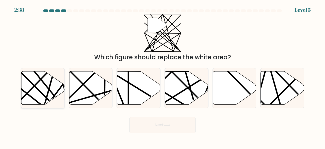
click at [39, 91] on line at bounding box center [55, 106] width 85 height 85
click at [163, 76] on input "a." at bounding box center [163, 74] width 0 height 1
radio input "true"
click at [140, 126] on button "Next" at bounding box center [163, 125] width 66 height 16
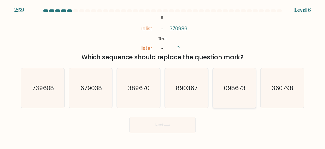
click at [233, 89] on text "098673" at bounding box center [235, 88] width 22 height 8
click at [163, 76] on input "e. 098673" at bounding box center [163, 74] width 0 height 1
radio input "true"
click at [165, 135] on body "2:58 Level 6 If" at bounding box center [162, 74] width 325 height 149
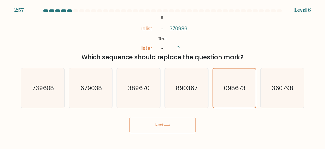
click at [165, 131] on button "Next" at bounding box center [163, 125] width 66 height 16
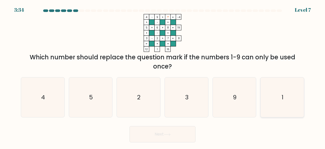
click at [272, 88] on icon "1" at bounding box center [282, 97] width 40 height 40
click at [163, 76] on input "f. 1" at bounding box center [163, 74] width 0 height 1
radio input "true"
click at [169, 133] on icon at bounding box center [167, 134] width 7 height 3
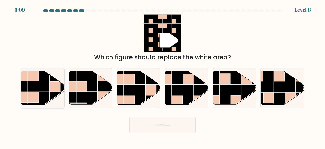
click at [44, 89] on rect at bounding box center [38, 80] width 21 height 21
click at [163, 76] on input "a." at bounding box center [163, 74] width 0 height 1
radio input "true"
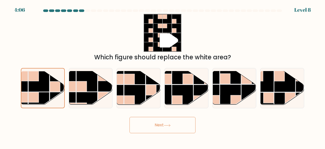
click at [158, 127] on button "Next" at bounding box center [163, 125] width 66 height 16
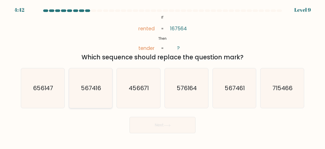
click at [108, 88] on icon "567416" at bounding box center [91, 88] width 40 height 40
click at [163, 76] on input "b. 567416" at bounding box center [163, 74] width 0 height 1
radio input "true"
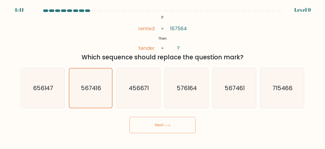
click at [150, 125] on button "Next" at bounding box center [163, 125] width 66 height 16
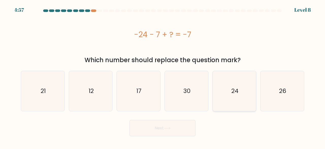
click at [223, 92] on icon "24" at bounding box center [235, 91] width 40 height 40
click at [163, 76] on input "e. 24" at bounding box center [163, 74] width 0 height 1
radio input "true"
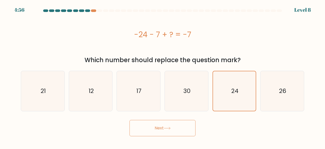
click at [174, 129] on button "Next" at bounding box center [163, 128] width 66 height 16
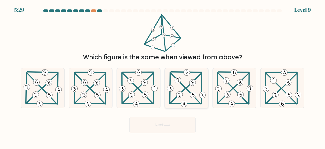
click at [179, 83] on icon at bounding box center [186, 88] width 41 height 40
click at [163, 76] on input "d." at bounding box center [163, 74] width 0 height 1
radio input "true"
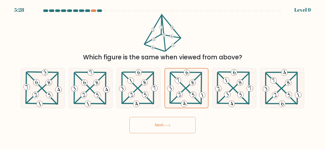
click at [169, 125] on icon at bounding box center [167, 125] width 7 height 3
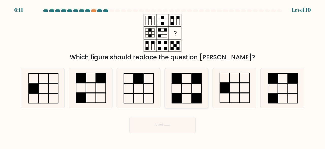
click at [195, 96] on rect at bounding box center [197, 98] width 10 height 10
click at [163, 76] on input "d." at bounding box center [163, 74] width 0 height 1
radio input "true"
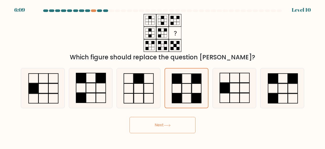
click at [180, 118] on button "Next" at bounding box center [163, 125] width 66 height 16
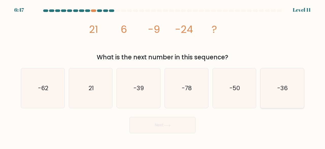
click at [288, 89] on icon "-36" at bounding box center [282, 88] width 40 height 40
click at [163, 76] on input "f. -36" at bounding box center [163, 74] width 0 height 1
radio input "true"
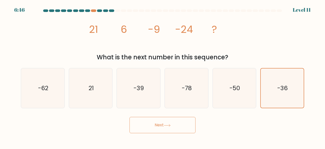
click at [175, 123] on button "Next" at bounding box center [163, 125] width 66 height 16
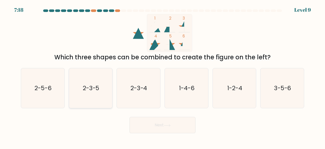
click at [76, 95] on icon "2-3-5" at bounding box center [91, 88] width 40 height 40
click at [163, 76] on input "b. 2-3-5" at bounding box center [163, 74] width 0 height 1
radio input "true"
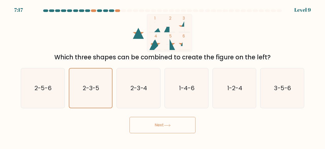
click at [153, 123] on button "Next" at bounding box center [163, 125] width 66 height 16
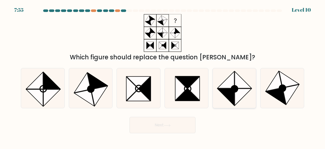
click at [235, 102] on icon at bounding box center [243, 96] width 17 height 17
click at [163, 76] on input "e." at bounding box center [163, 74] width 0 height 1
radio input "true"
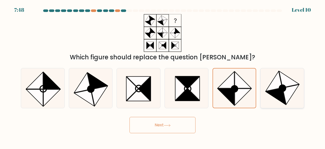
click at [268, 90] on icon at bounding box center [274, 81] width 17 height 20
click at [163, 76] on input "f." at bounding box center [163, 74] width 0 height 1
radio input "true"
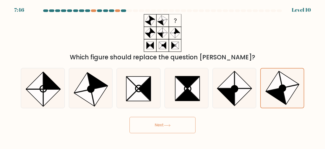
click at [183, 125] on button "Next" at bounding box center [163, 125] width 66 height 16
